Goal: Check status: Check status

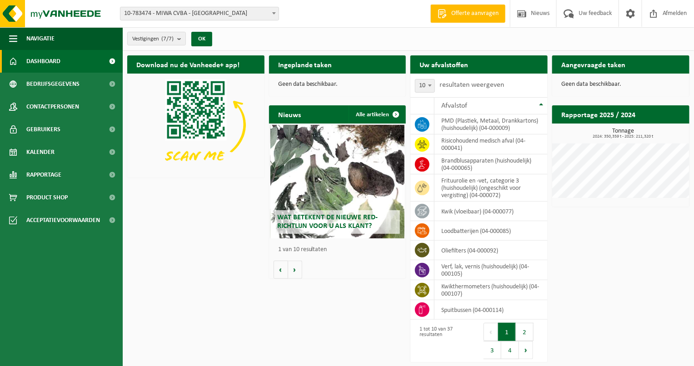
click at [261, 14] on span "10-783474 - MIWA CVBA - [GEOGRAPHIC_DATA]" at bounding box center [199, 13] width 158 height 13
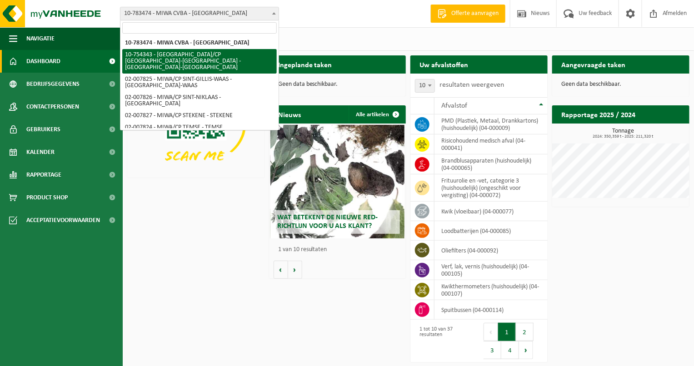
select select "27802"
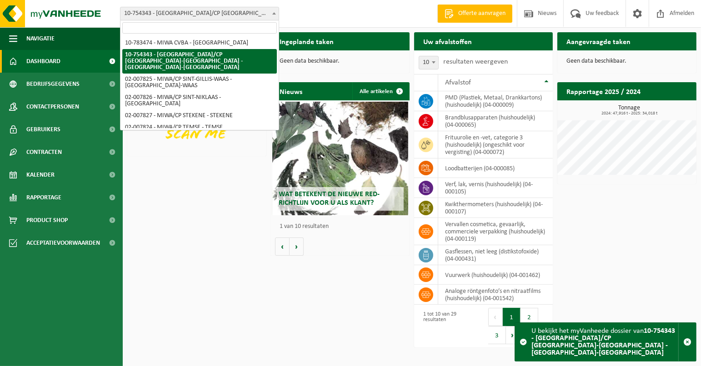
click at [247, 13] on span "10-754343 - [GEOGRAPHIC_DATA]/CP [GEOGRAPHIC_DATA]-[GEOGRAPHIC_DATA] - [GEOGRAP…" at bounding box center [199, 13] width 158 height 13
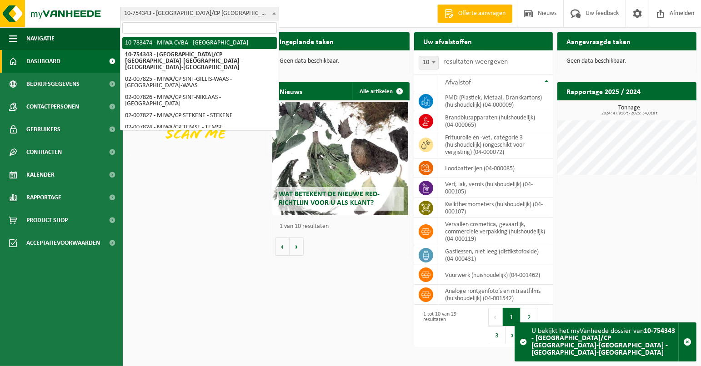
select select "27808"
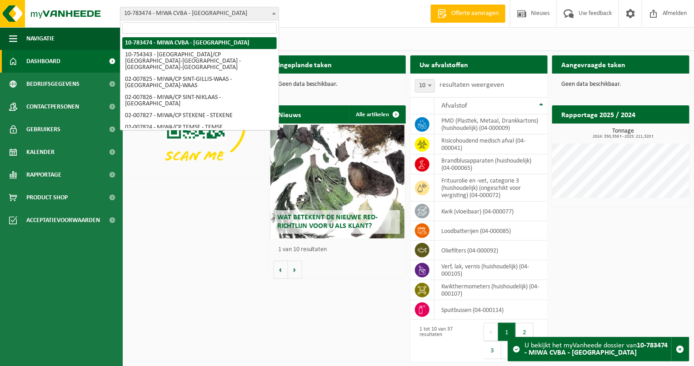
click at [226, 14] on span "10-783474 - MIWA CVBA - [GEOGRAPHIC_DATA]" at bounding box center [199, 13] width 158 height 13
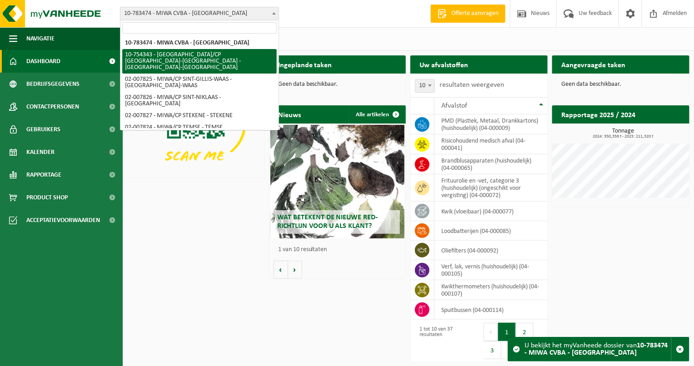
select select "27802"
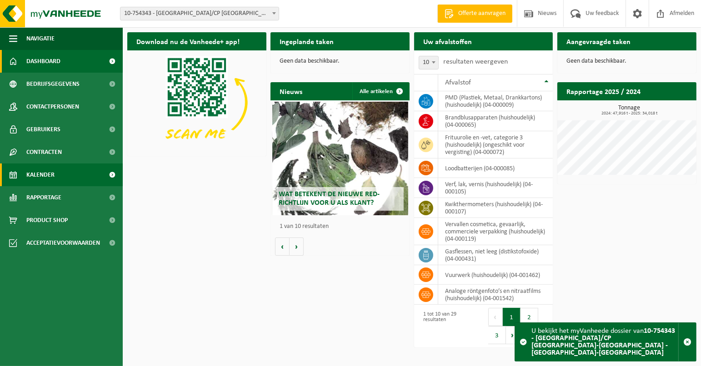
click at [74, 179] on link "Kalender" at bounding box center [61, 175] width 123 height 23
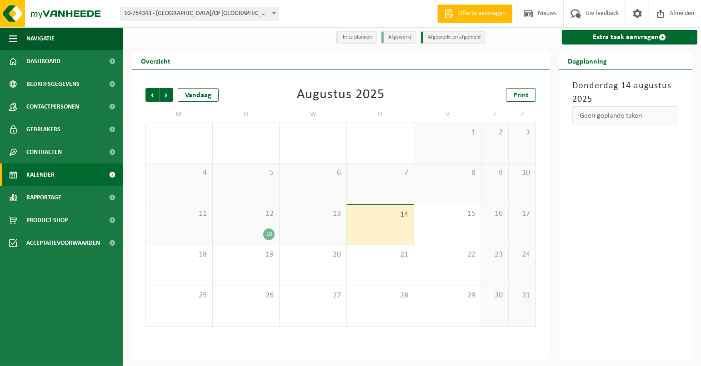
click at [333, 177] on span "6" at bounding box center [313, 173] width 58 height 10
